Goal: Task Accomplishment & Management: Manage account settings

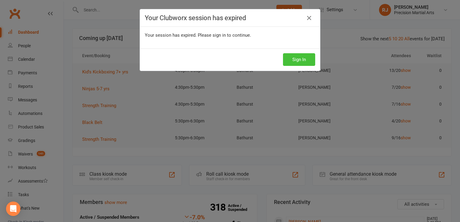
click at [294, 54] on button "Sign In" at bounding box center [299, 59] width 32 height 13
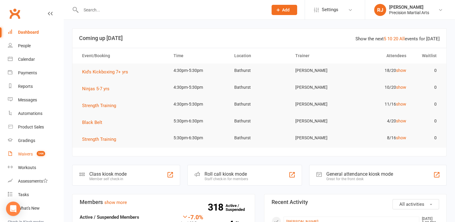
click at [35, 151] on link "Waivers 144" at bounding box center [36, 155] width 56 height 14
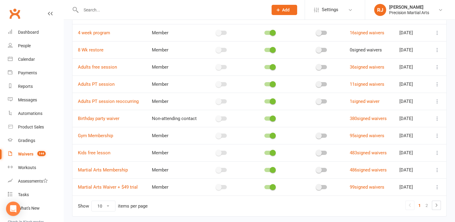
scroll to position [77, 0]
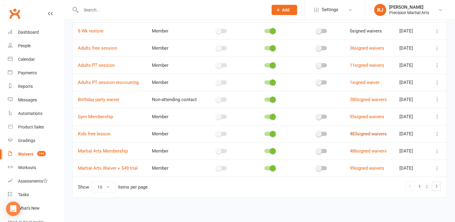
click at [368, 133] on link "483 signed waivers" at bounding box center [368, 133] width 37 height 5
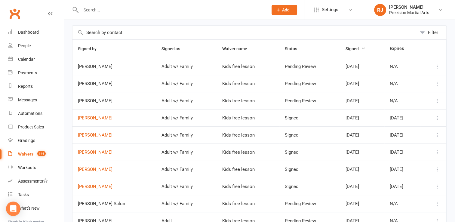
scroll to position [36, 0]
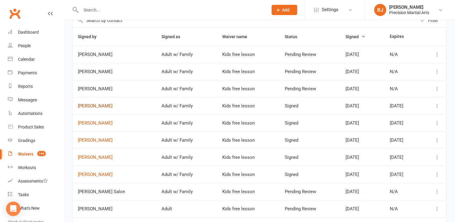
click at [101, 106] on link "[PERSON_NAME]" at bounding box center [114, 106] width 73 height 5
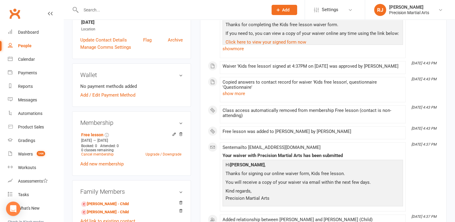
scroll to position [132, 0]
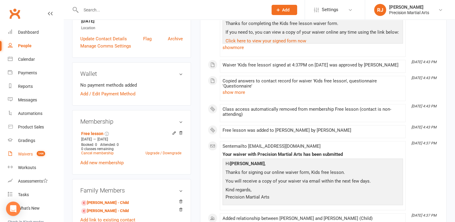
click at [26, 157] on div "Waivers" at bounding box center [25, 154] width 15 height 5
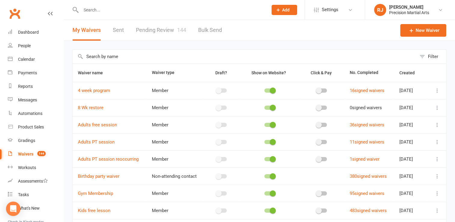
scroll to position [77, 0]
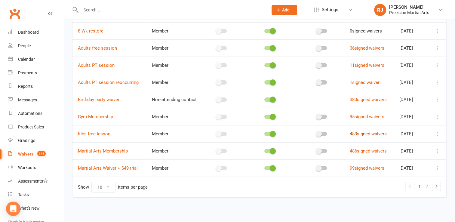
click at [365, 132] on link "483 signed waivers" at bounding box center [368, 133] width 37 height 5
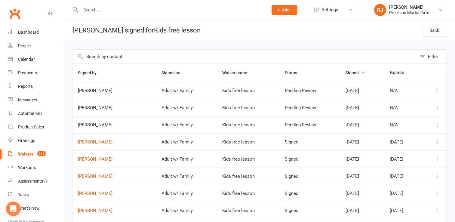
click at [34, 153] on link "Waivers 144" at bounding box center [36, 155] width 56 height 14
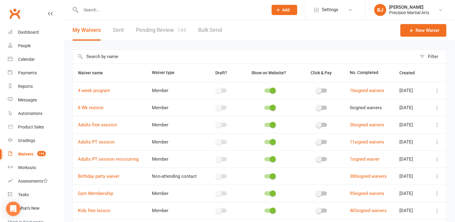
click at [166, 21] on link "Pending Review 144" at bounding box center [161, 30] width 50 height 21
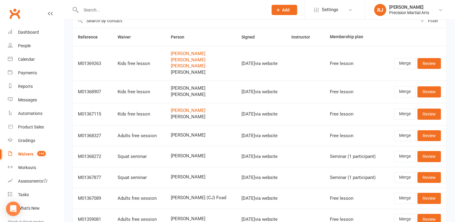
scroll to position [36, 0]
click at [409, 110] on link "Merge" at bounding box center [405, 113] width 22 height 11
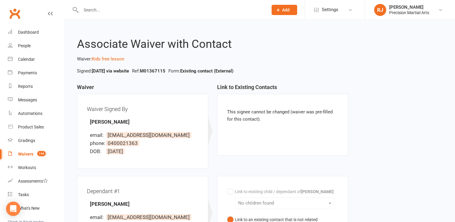
click at [369, 125] on div "Waiver Waiver Signed By [PERSON_NAME] email: [EMAIL_ADDRESS][DOMAIN_NAME] phone…" at bounding box center [260, 204] width 374 height 241
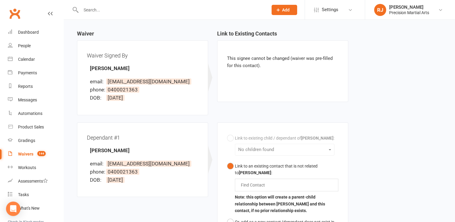
scroll to position [120, 0]
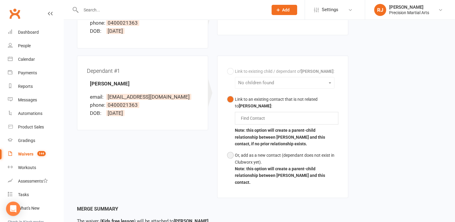
click at [233, 156] on button "Or, add as a new contact (dependant does not exist in Clubworx yet). Note: this…" at bounding box center [282, 169] width 111 height 39
click at [200, 157] on div "Dependant #1 [PERSON_NAME] email: [EMAIL_ADDRESS][DOMAIN_NAME] phone: [PHONE_NU…" at bounding box center [213, 131] width 281 height 150
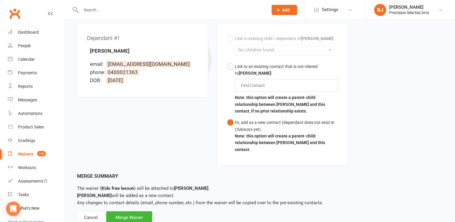
scroll to position [166, 0]
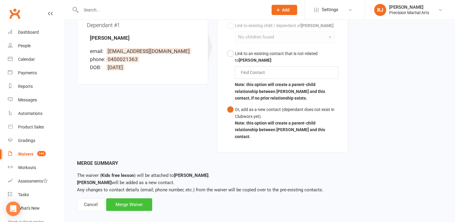
click at [132, 198] on div "Merge Waiver" at bounding box center [129, 204] width 46 height 13
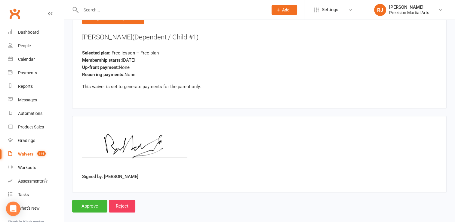
scroll to position [857, 0]
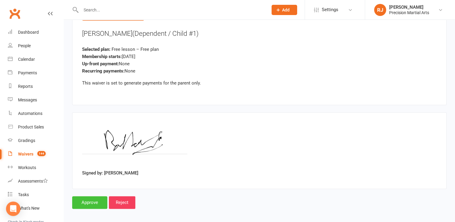
click at [100, 197] on input "Approve" at bounding box center [89, 202] width 35 height 13
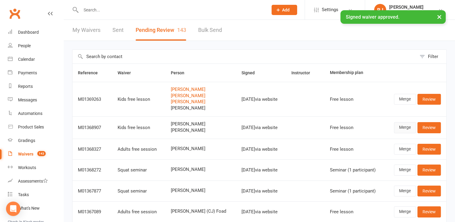
click at [404, 125] on link "Merge" at bounding box center [405, 127] width 22 height 11
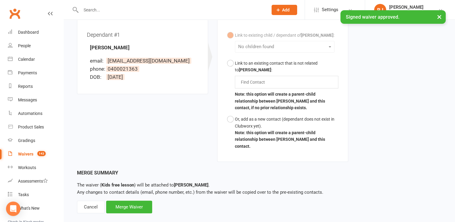
scroll to position [175, 0]
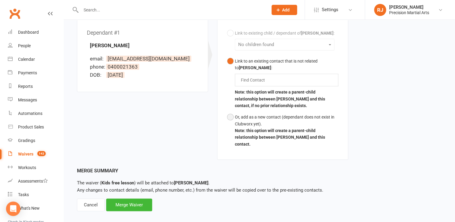
click at [230, 118] on button "Or, add as a new contact (dependant does not exist in Clubworx yet). Note: this…" at bounding box center [282, 130] width 111 height 39
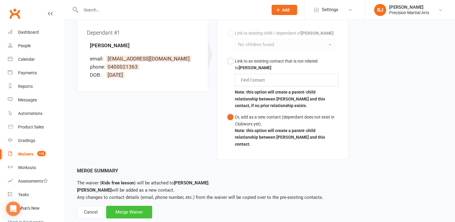
click at [118, 206] on div "Merge Waiver" at bounding box center [129, 212] width 46 height 13
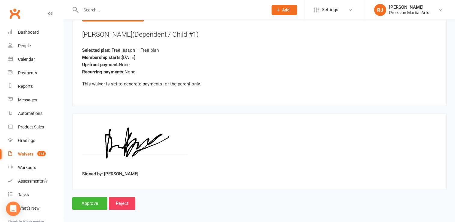
scroll to position [857, 0]
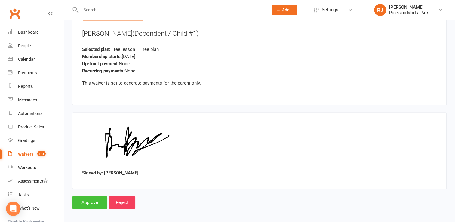
click at [93, 205] on input "Approve" at bounding box center [89, 202] width 35 height 13
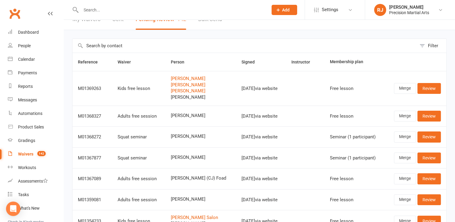
scroll to position [12, 0]
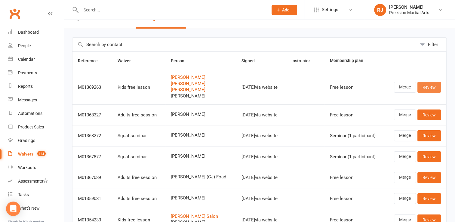
click at [422, 88] on link "Review" at bounding box center [429, 87] width 23 height 11
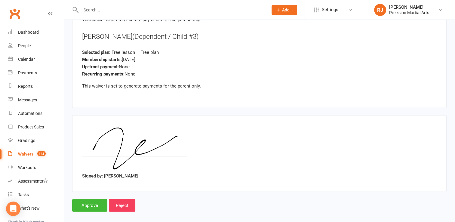
scroll to position [1380, 0]
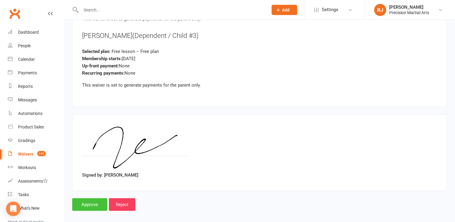
click at [87, 198] on input "Approve" at bounding box center [89, 204] width 35 height 13
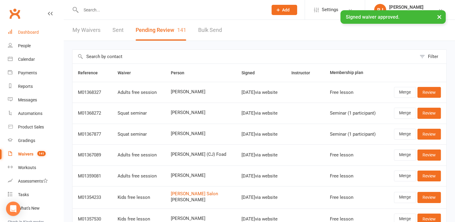
click at [36, 31] on div "Dashboard" at bounding box center [28, 32] width 21 height 5
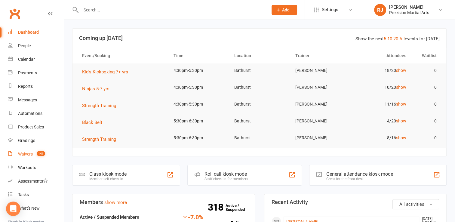
click at [28, 159] on link "Waivers 141" at bounding box center [36, 155] width 56 height 14
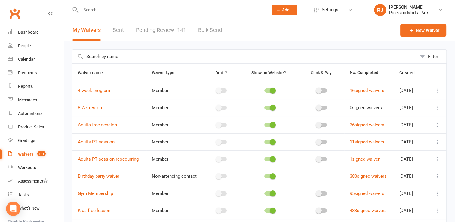
scroll to position [77, 0]
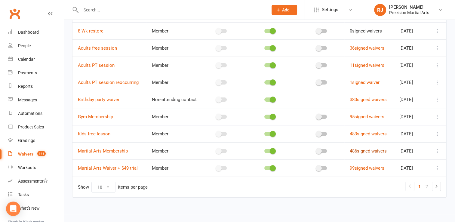
click at [374, 151] on link "486 signed waivers" at bounding box center [368, 150] width 37 height 5
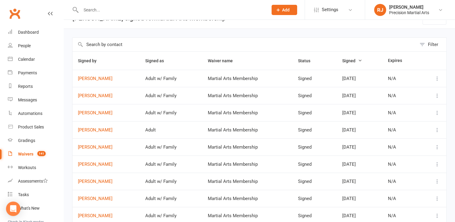
scroll to position [24, 0]
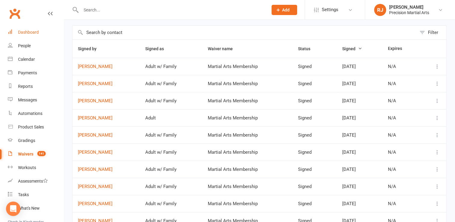
click at [32, 30] on div "Dashboard" at bounding box center [28, 32] width 21 height 5
